Goal: Information Seeking & Learning: Find specific fact

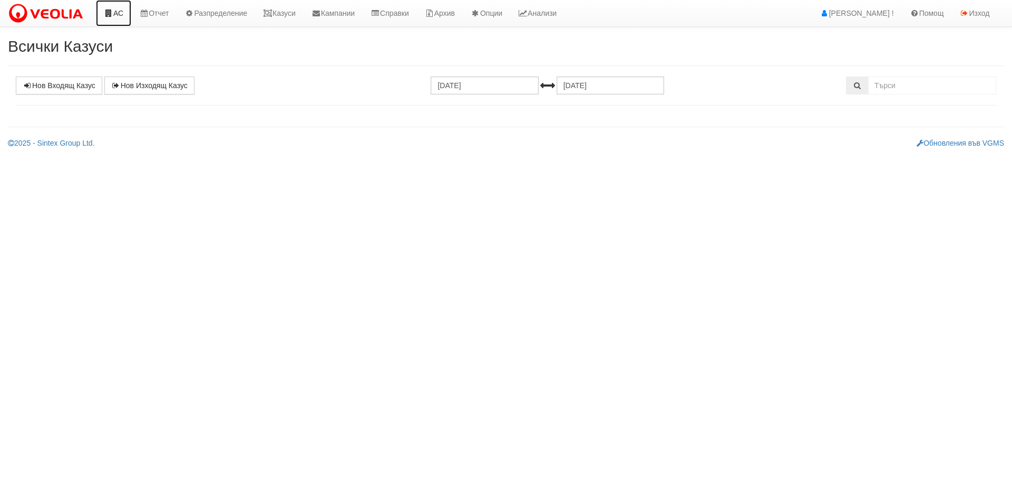
click at [125, 14] on link "АС" at bounding box center [113, 13] width 35 height 26
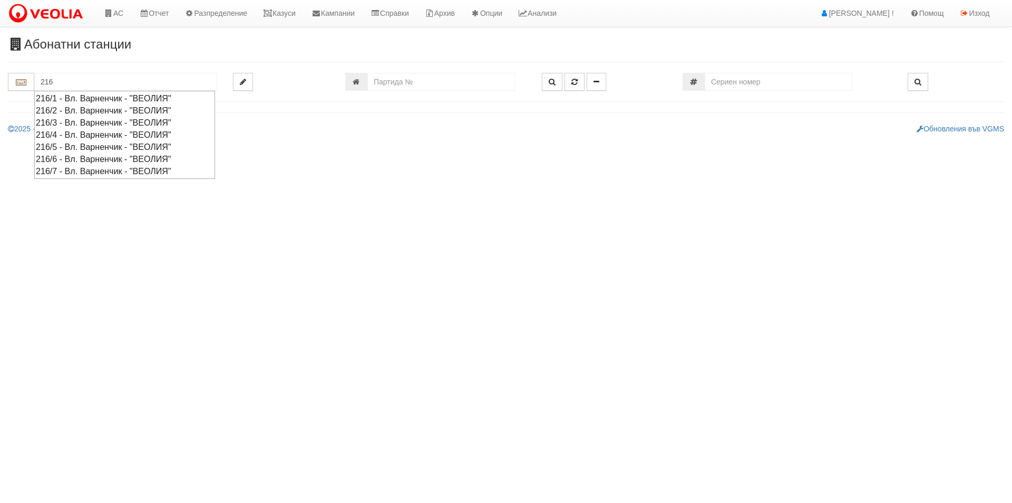
click at [104, 157] on div "216/6 - Вл. Варненчик - "ВЕОЛИЯ"" at bounding box center [125, 159] width 178 height 12
type input "216/6 - Вл. Варненчик - "ВЕОЛИЯ""
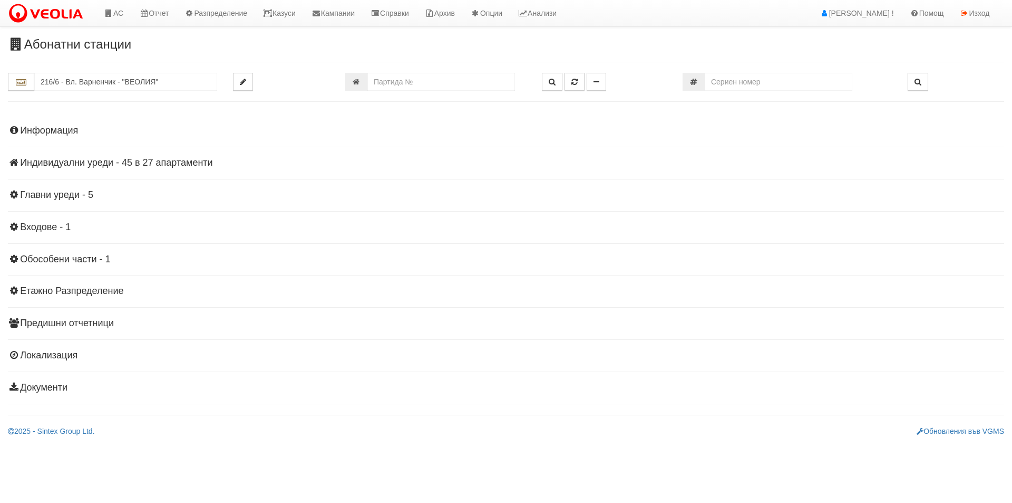
click at [134, 164] on h4 "Индивидуални уреди - 45 в 27 апартаменти" at bounding box center [506, 163] width 997 height 11
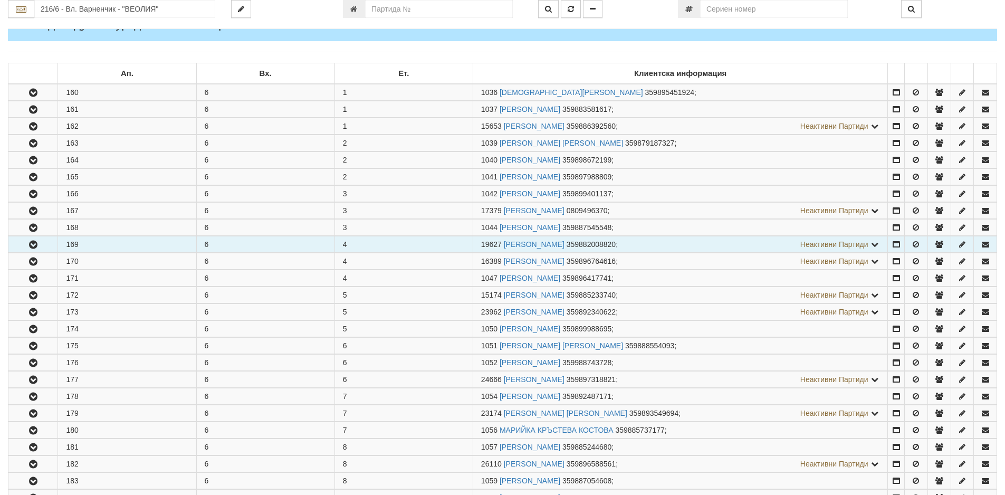
scroll to position [211, 0]
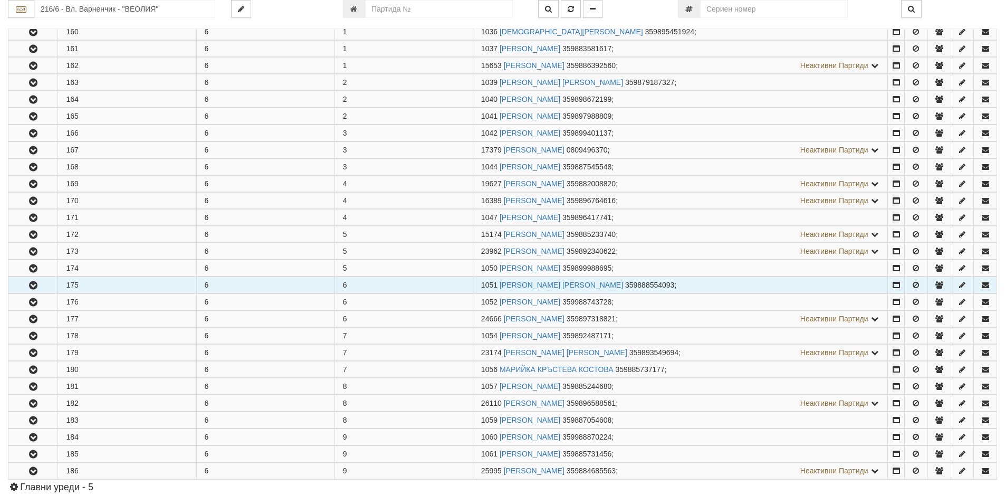
click at [33, 285] on icon "button" at bounding box center [33, 285] width 13 height 7
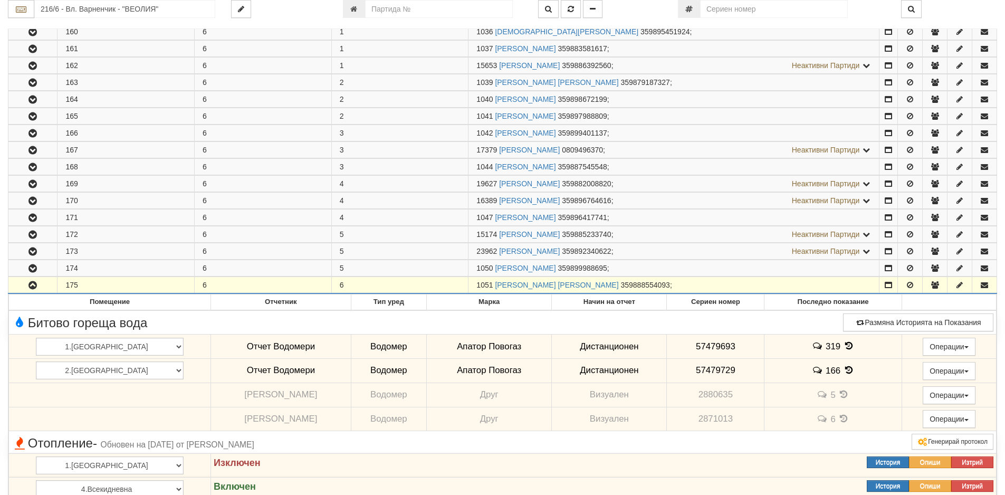
drag, startPoint x: 492, startPoint y: 284, endPoint x: 475, endPoint y: 287, distance: 18.1
click at [475, 287] on td "1051 МИРОСЛАВ ДОБРЕВ ЗАРКОВ 359888554093 ;" at bounding box center [673, 285] width 411 height 17
copy span "1051"
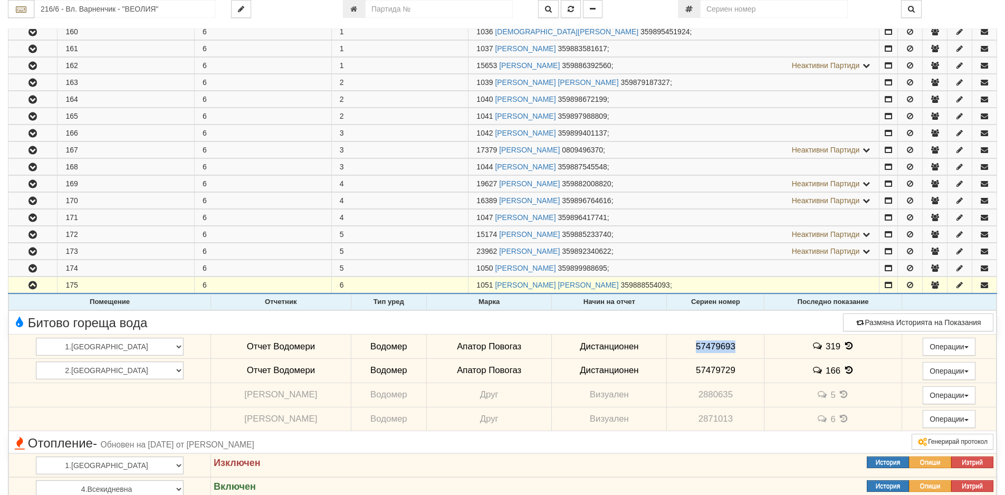
drag, startPoint x: 733, startPoint y: 341, endPoint x: 671, endPoint y: 342, distance: 62.2
click at [669, 342] on td "57479693" at bounding box center [716, 346] width 98 height 24
copy span "57479693"
drag, startPoint x: 717, startPoint y: 369, endPoint x: 668, endPoint y: 369, distance: 48.5
click at [668, 369] on td "57479729" at bounding box center [716, 370] width 98 height 24
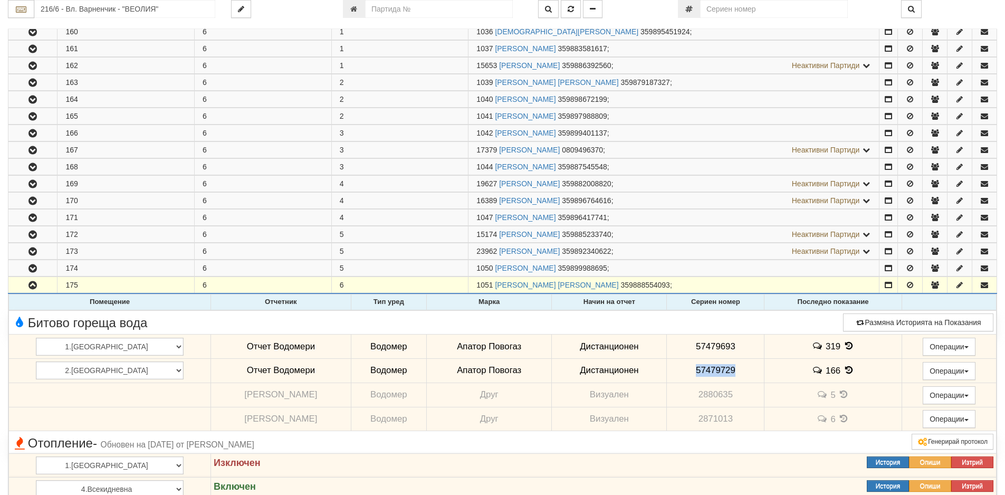
copy span "57479729"
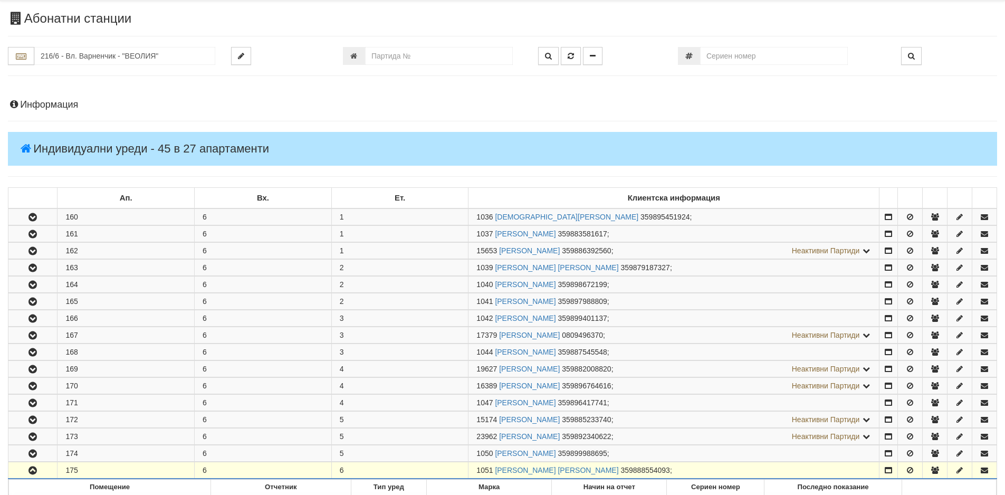
scroll to position [0, 0]
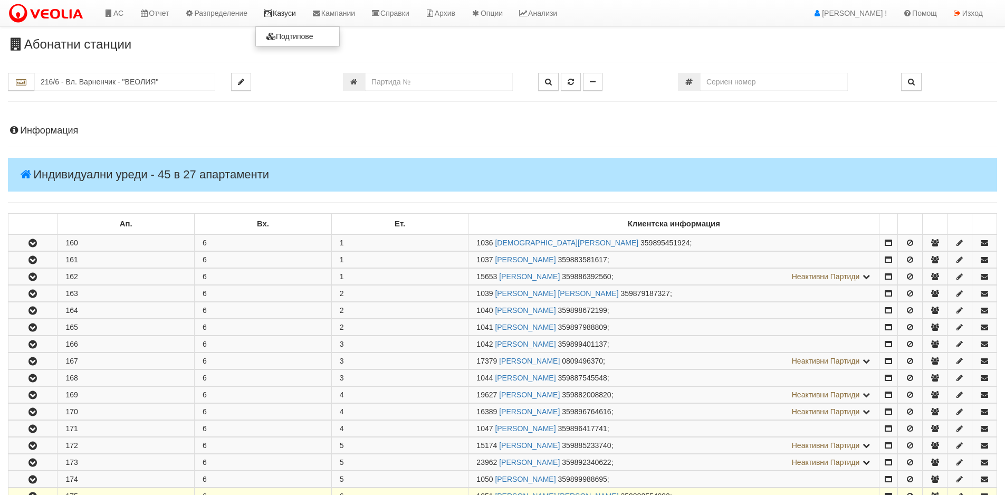
click at [300, 15] on link "Казуси" at bounding box center [279, 13] width 49 height 26
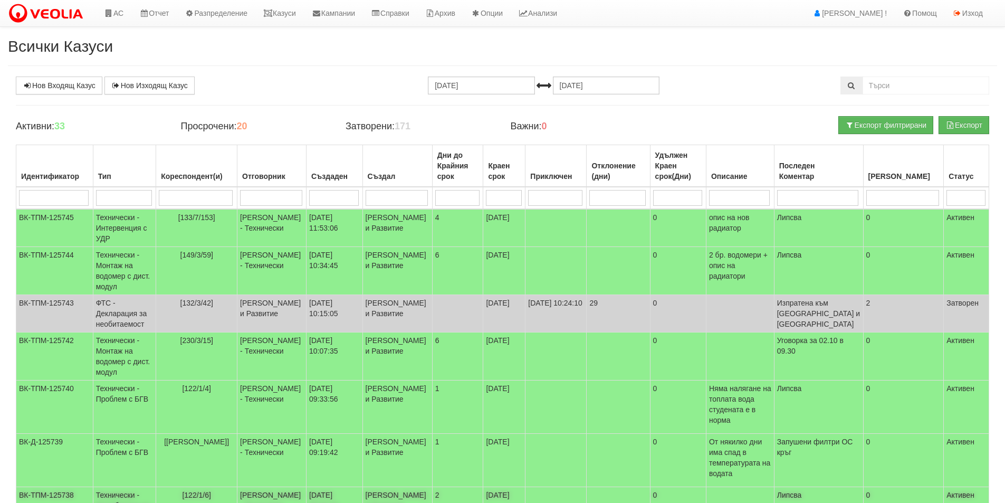
click at [355, 487] on td "[DATE] 08:56:23" at bounding box center [334, 505] width 56 height 37
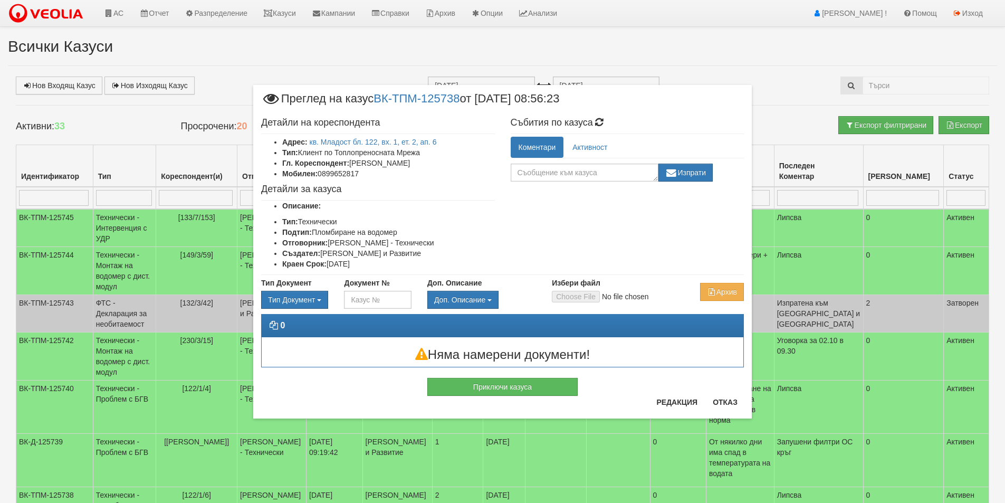
click at [181, 61] on div "× Преглед на казус ВК-ТПМ-125738 от [DATE] 08:56:23 Детайли на кореспондента Ад…" at bounding box center [502, 251] width 1005 height 503
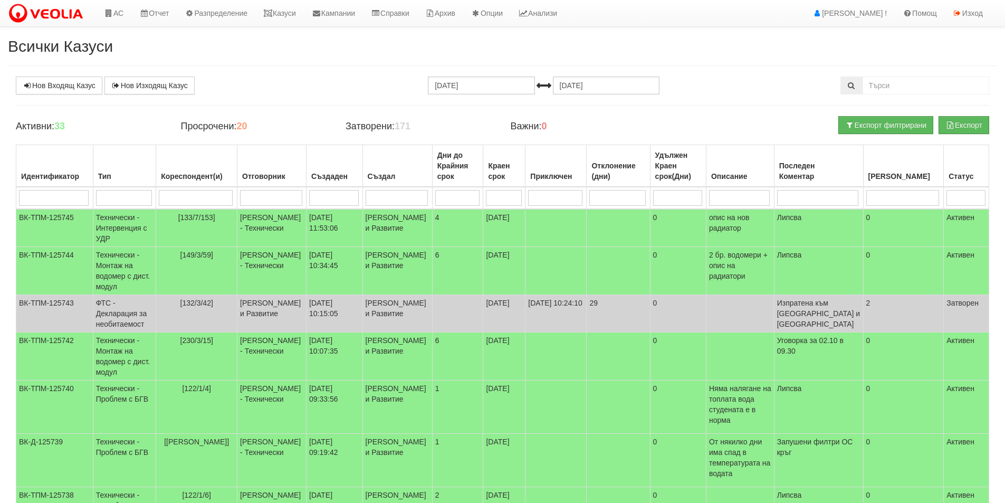
click at [5, 124] on div "Всички Казуси Нов Входящ Казус Нов Изходящ Казус [DATE] [DATE] Зареждане на каз…" at bounding box center [502, 413] width 1005 height 753
